Goal: Information Seeking & Learning: Learn about a topic

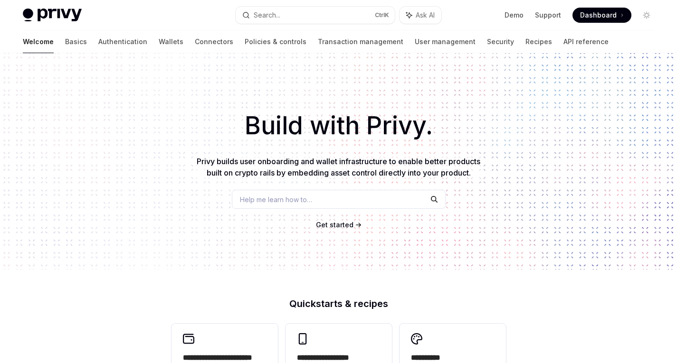
click at [159, 42] on link "Wallets" at bounding box center [171, 41] width 25 height 23
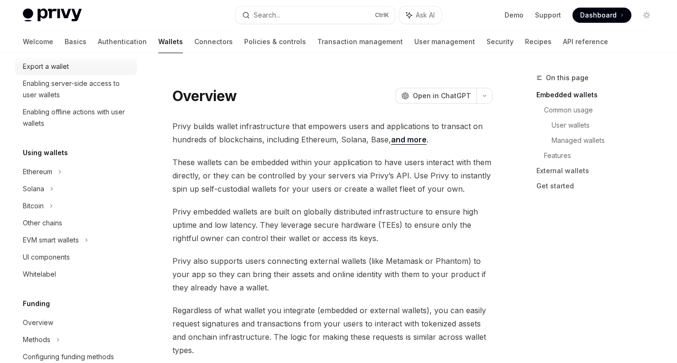
scroll to position [150, 0]
click at [49, 205] on div "Bitcoin" at bounding box center [76, 205] width 122 height 17
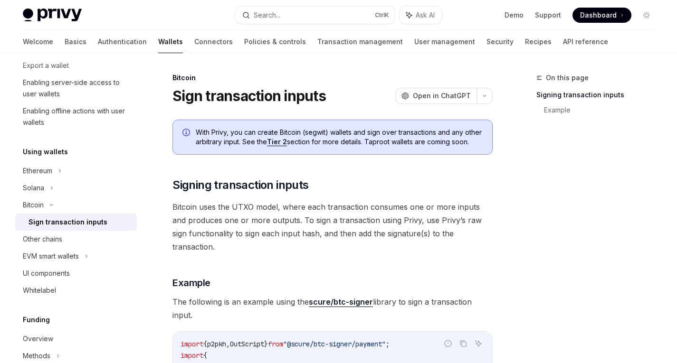
click at [64, 225] on div "Sign transaction inputs" at bounding box center [67, 222] width 79 height 11
click at [280, 141] on link "Tier 2" at bounding box center [277, 142] width 20 height 9
type textarea "*"
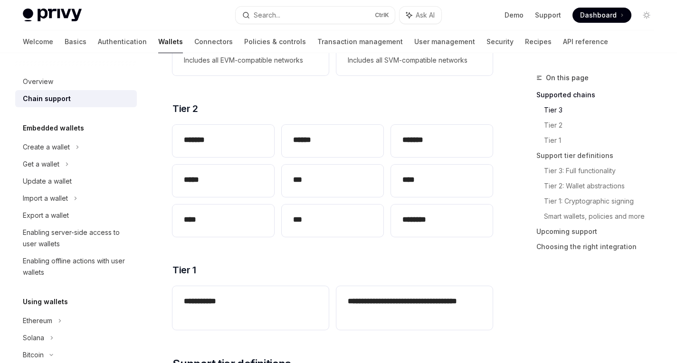
scroll to position [211, 0]
